Goal: Task Accomplishment & Management: Manage account settings

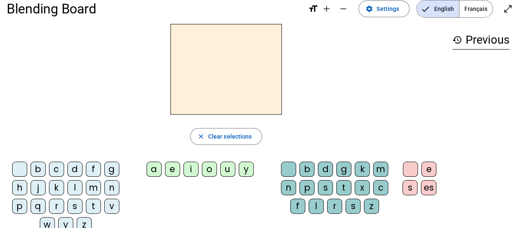
scroll to position [13, 0]
click at [387, 9] on span "Settings" at bounding box center [388, 8] width 23 height 10
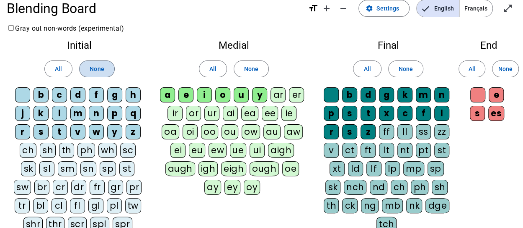
click at [98, 68] on span "None" at bounding box center [97, 69] width 14 height 10
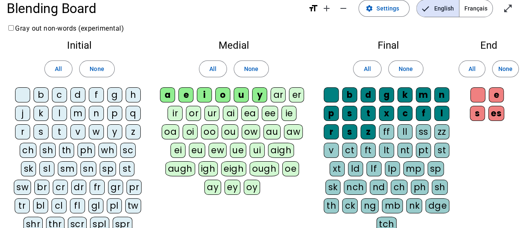
click at [112, 116] on div "p" at bounding box center [114, 113] width 15 height 15
click at [43, 98] on div "b" at bounding box center [41, 94] width 15 height 15
click at [41, 131] on div "s" at bounding box center [41, 131] width 15 height 15
click at [80, 132] on div "v" at bounding box center [77, 131] width 15 height 15
click at [207, 72] on span at bounding box center [212, 69] width 27 height 20
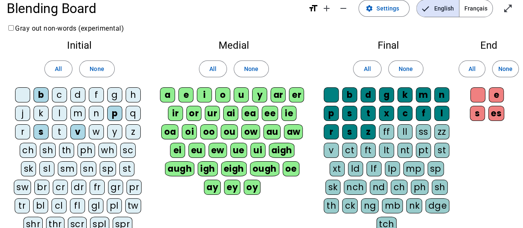
click at [21, 92] on div at bounding box center [22, 94] width 15 height 15
click at [482, 7] on span "Français" at bounding box center [476, 8] width 33 height 17
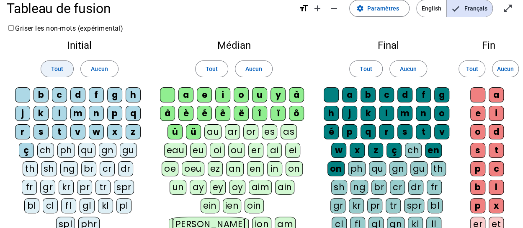
click at [55, 66] on span "Tout" at bounding box center [57, 69] width 12 height 10
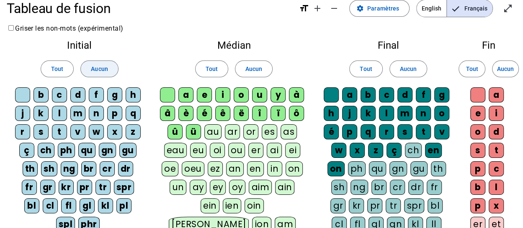
click at [94, 68] on span "Aucun" at bounding box center [99, 69] width 17 height 10
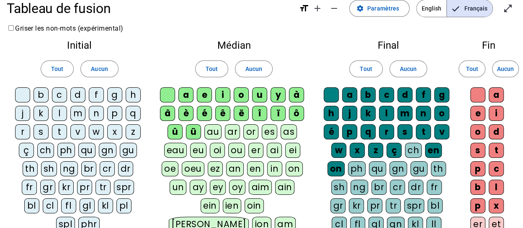
click at [39, 91] on div "b" at bounding box center [41, 94] width 15 height 15
click at [113, 108] on div "p" at bounding box center [114, 113] width 15 height 15
click at [75, 132] on div "v" at bounding box center [77, 131] width 15 height 15
click at [41, 128] on div "s" at bounding box center [41, 131] width 15 height 15
click at [17, 96] on div at bounding box center [22, 94] width 15 height 15
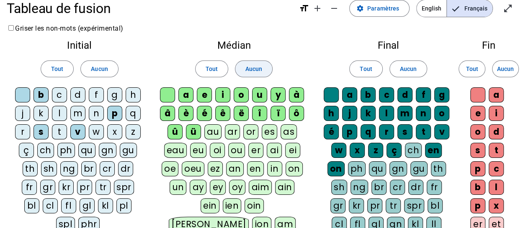
click at [267, 65] on span at bounding box center [254, 69] width 37 height 20
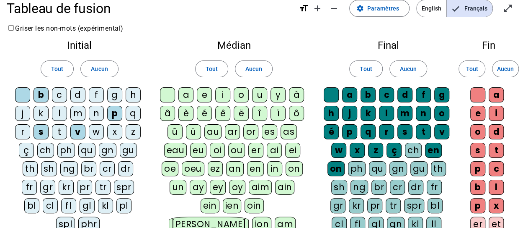
click at [168, 96] on div at bounding box center [167, 94] width 15 height 15
click at [179, 149] on div "eau" at bounding box center [175, 149] width 23 height 15
click at [211, 136] on div "au" at bounding box center [213, 131] width 17 height 15
click at [412, 69] on span "Aucun" at bounding box center [408, 69] width 17 height 10
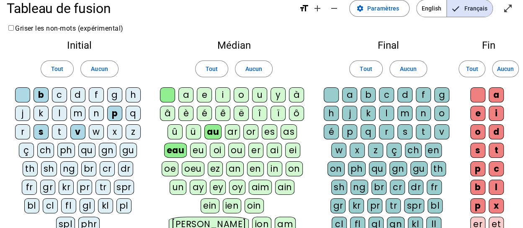
click at [329, 91] on div at bounding box center [331, 94] width 15 height 15
click at [505, 66] on span "Aucun" at bounding box center [505, 69] width 17 height 10
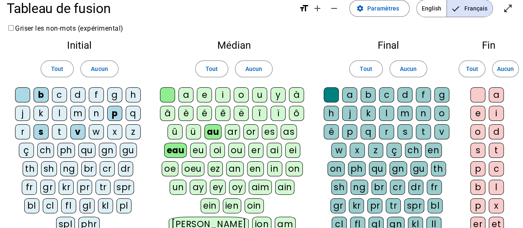
click at [477, 93] on div at bounding box center [478, 94] width 15 height 15
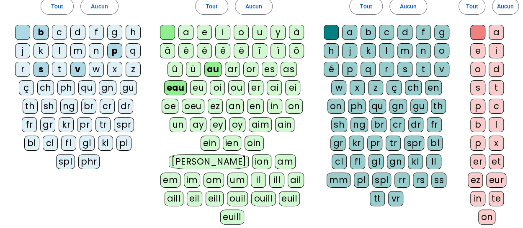
scroll to position [77, 0]
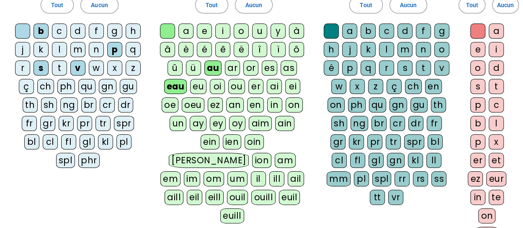
click at [495, 144] on div "x" at bounding box center [496, 141] width 15 height 15
click at [496, 85] on div "t" at bounding box center [496, 86] width 15 height 15
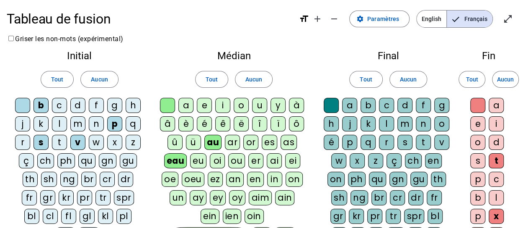
scroll to position [3, 0]
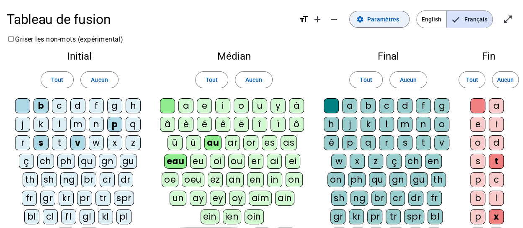
click at [382, 19] on span "Paramètres" at bounding box center [384, 19] width 32 height 10
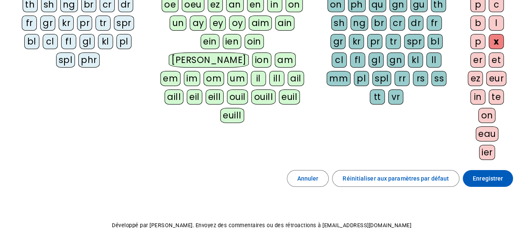
scroll to position [178, 0]
click at [483, 173] on span "Enregistrer" at bounding box center [488, 178] width 30 height 10
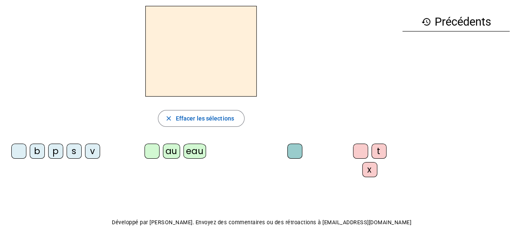
click at [53, 154] on div "p" at bounding box center [55, 150] width 15 height 15
click at [186, 150] on div "eau" at bounding box center [195, 150] width 23 height 15
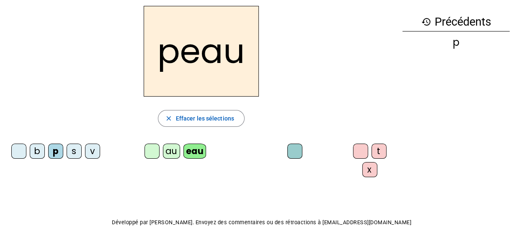
click at [34, 150] on div "b" at bounding box center [37, 150] width 15 height 15
click at [71, 151] on div "s" at bounding box center [74, 150] width 15 height 15
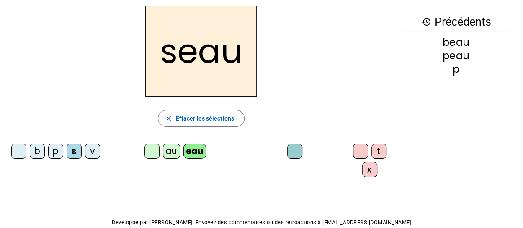
scroll to position [0, 0]
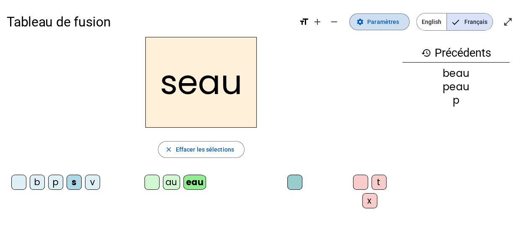
click at [371, 23] on span "Paramètres" at bounding box center [384, 22] width 32 height 10
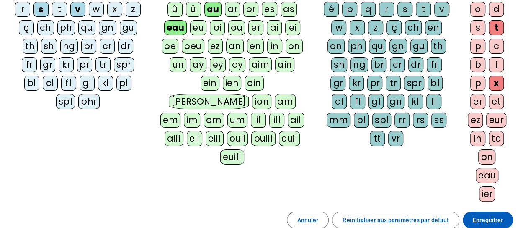
scroll to position [220, 0]
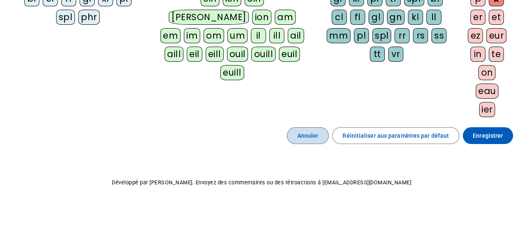
click at [310, 130] on span "Annuler" at bounding box center [308, 135] width 21 height 10
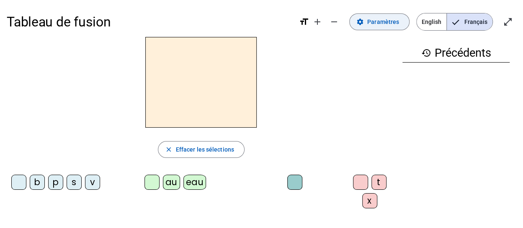
click at [382, 20] on span "Paramètres" at bounding box center [384, 22] width 32 height 10
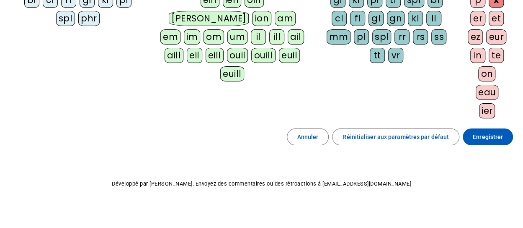
scroll to position [220, 0]
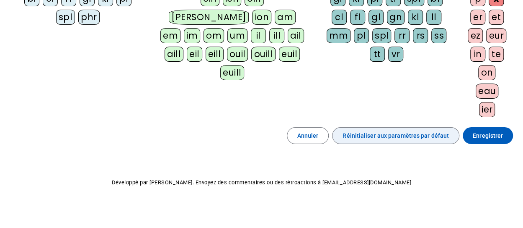
click at [375, 130] on span "Réinitialiser aux paramètres par défaut" at bounding box center [396, 135] width 106 height 10
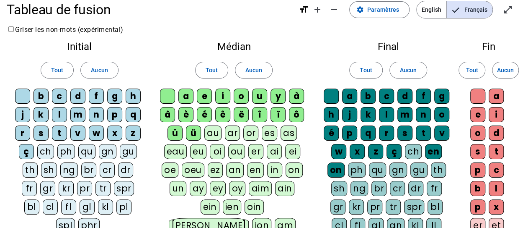
scroll to position [0, 0]
